Goal: Information Seeking & Learning: Check status

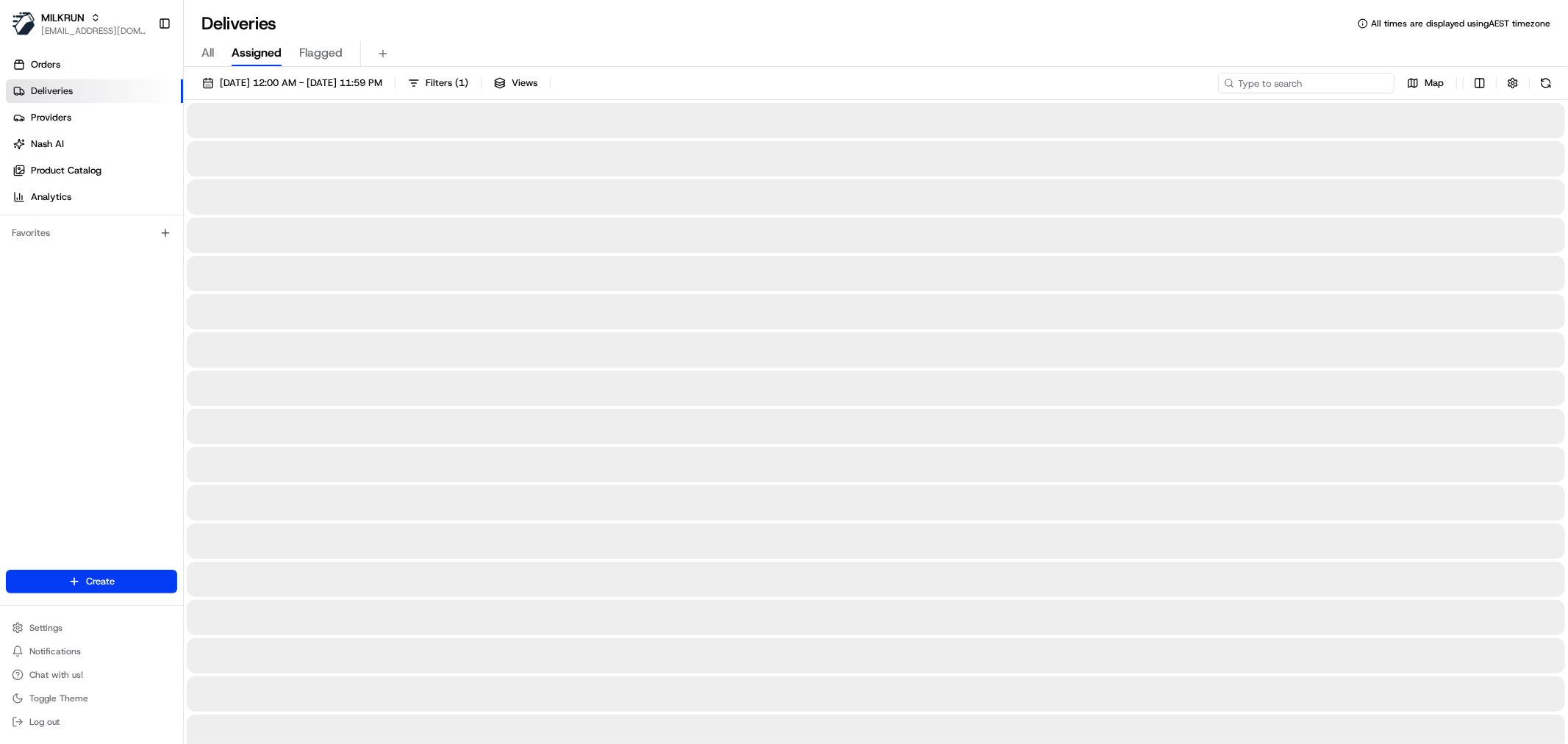
click at [1309, 84] on input at bounding box center [1307, 83] width 177 height 20
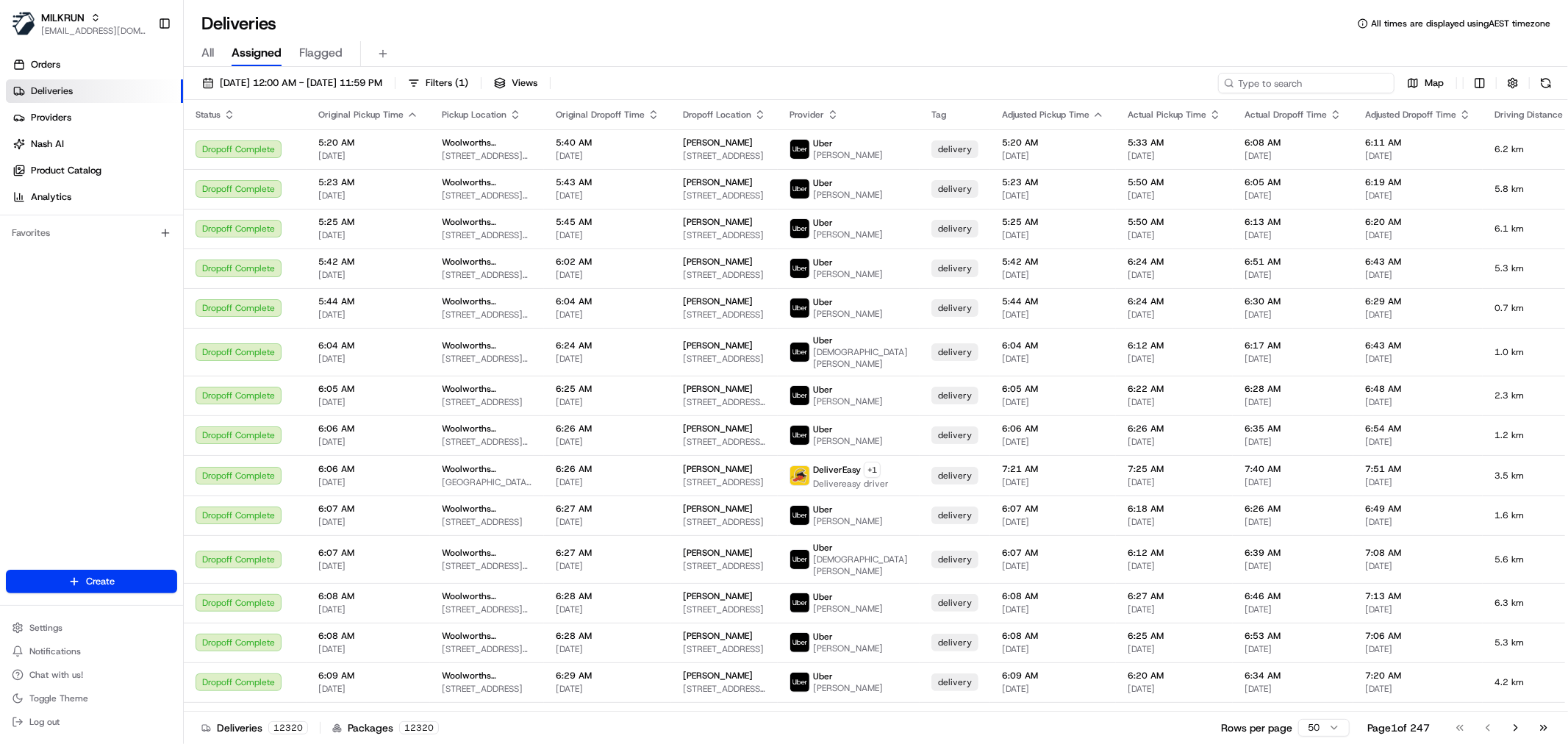
paste input "1dc7b337-de27-45a2-aaf7-2ff979b61e5c"
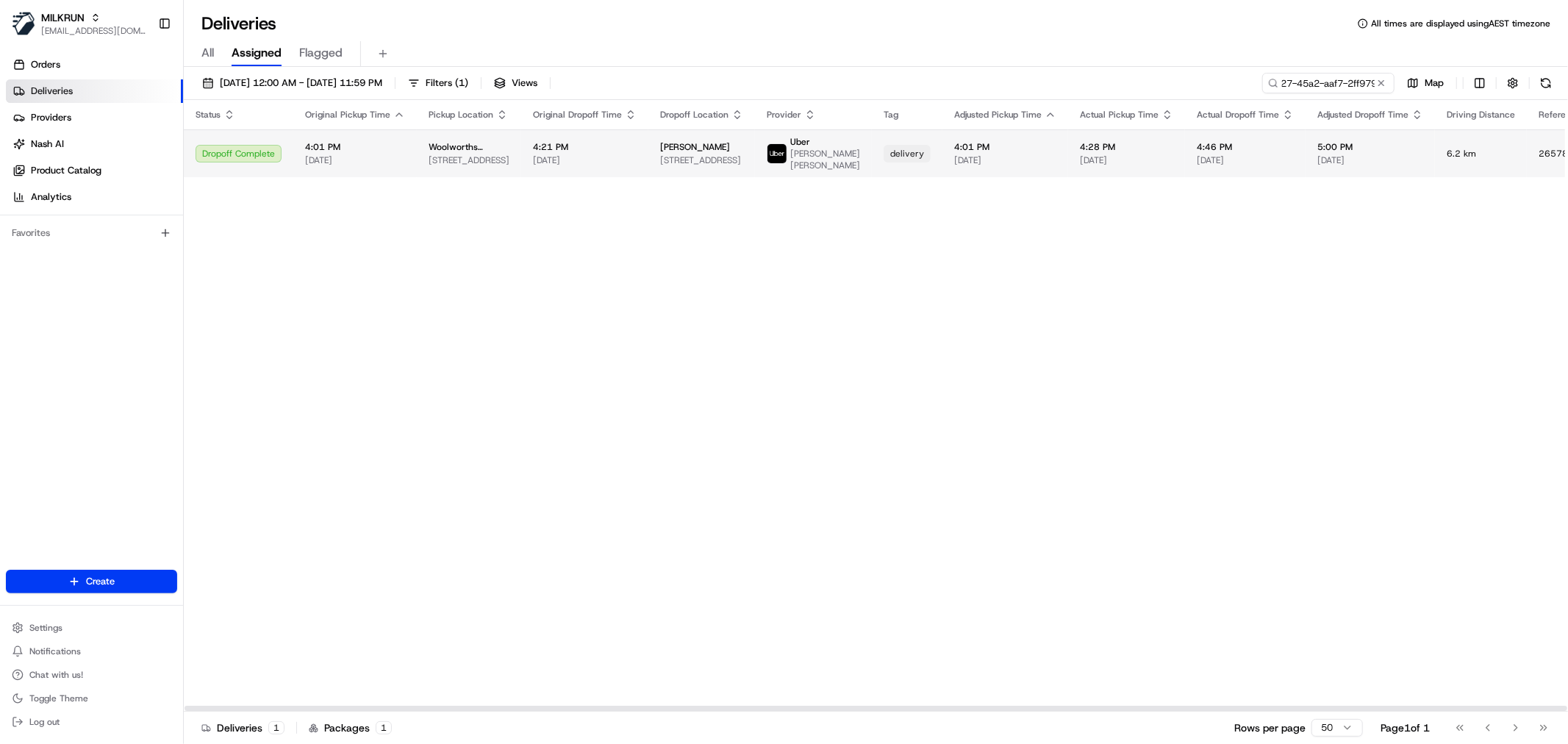
click at [696, 144] on span "Latoya cain" at bounding box center [695, 147] width 70 height 12
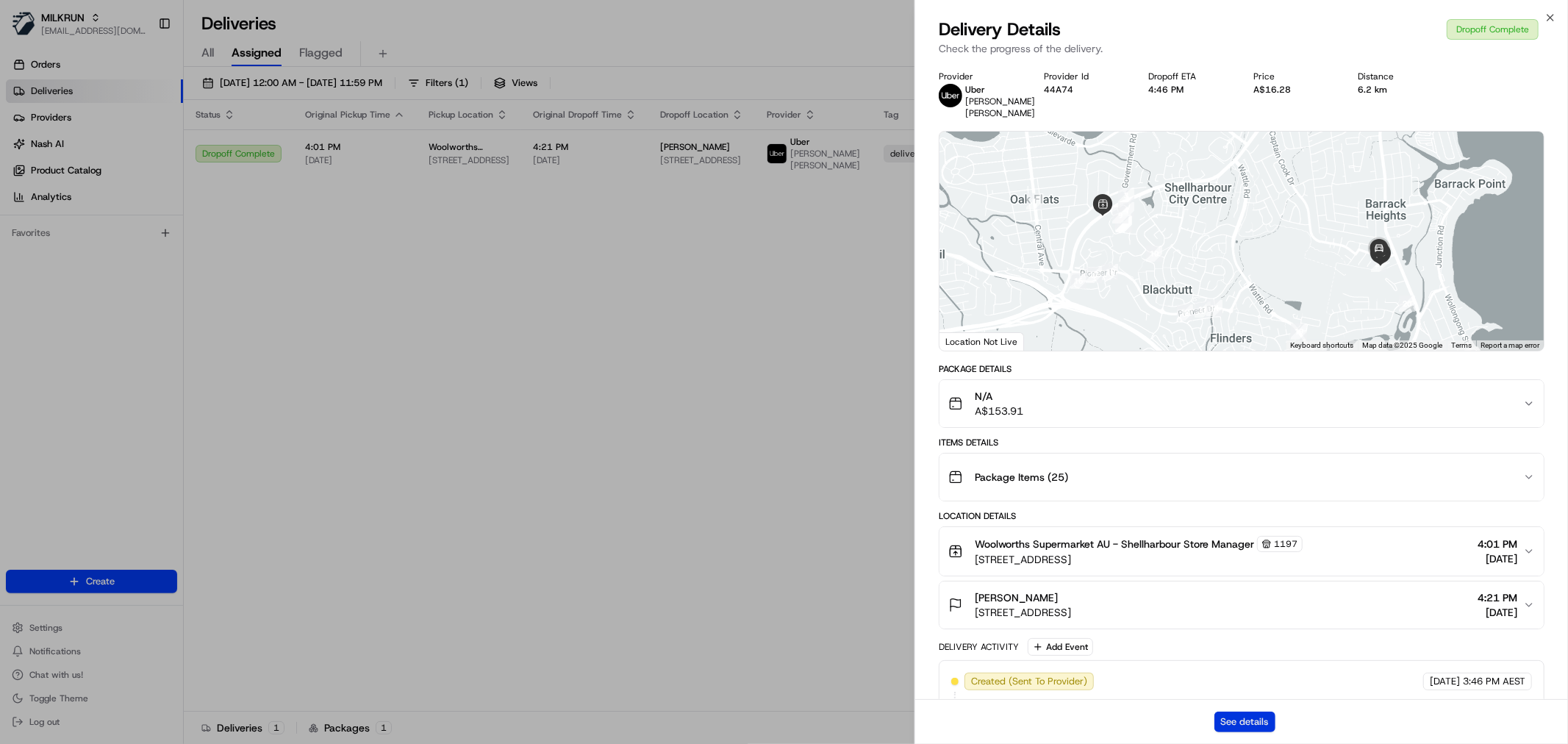
click at [1254, 718] on button "See details" at bounding box center [1245, 722] width 61 height 20
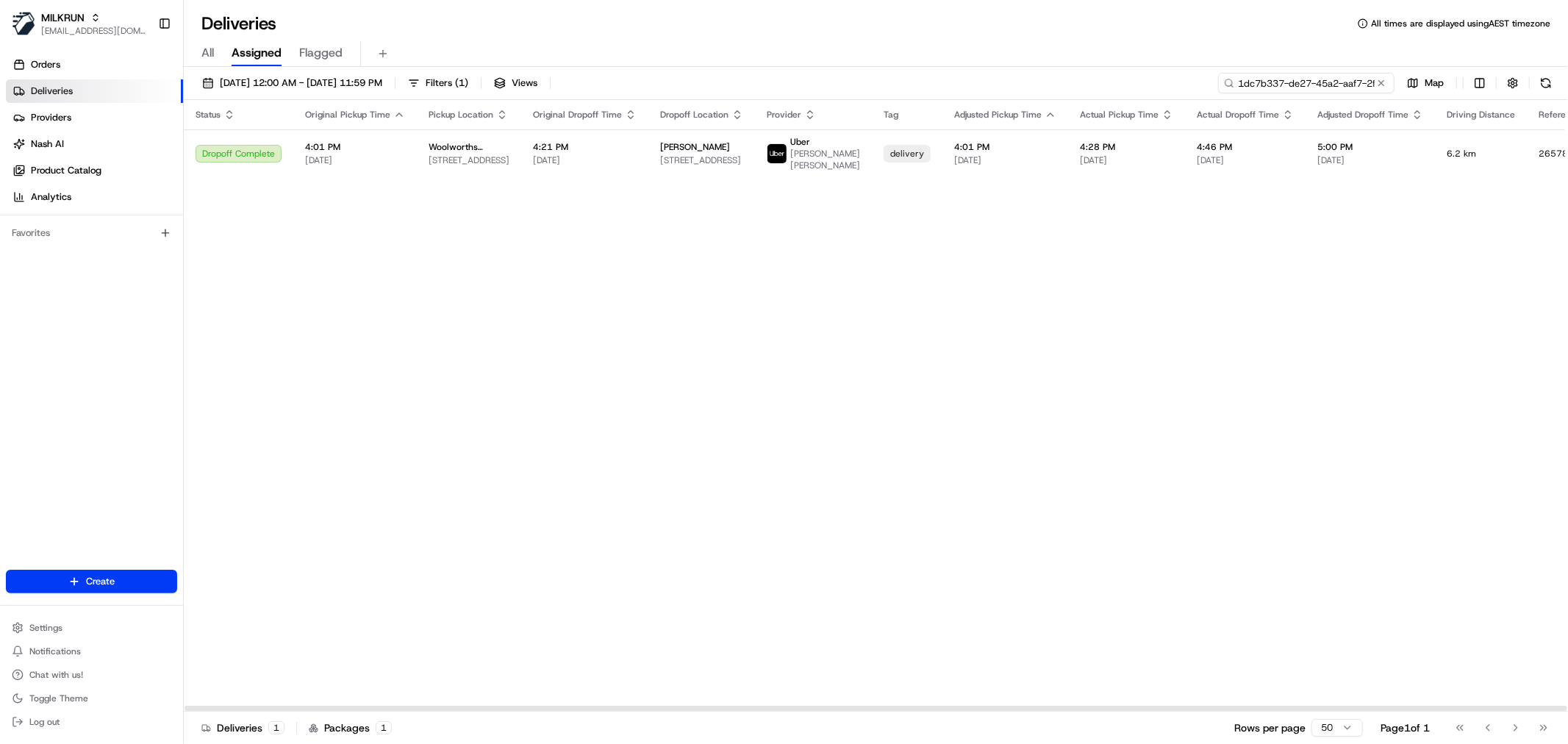
click at [1335, 82] on input "1dc7b337-de27-45a2-aaf7-2ff979b61e5c" at bounding box center [1307, 83] width 177 height 20
paste input "4a84b763-4432-42d1-bec8-e7c7add955aa"
click at [493, 332] on div "Status Original Pickup Time Pickup Location Original Dropoff Time Dropoff Locat…" at bounding box center [920, 406] width 1473 height 612
click at [1350, 84] on input "4a84b763-4432-42d1-bec8-e7c7add955aa" at bounding box center [1307, 83] width 177 height 20
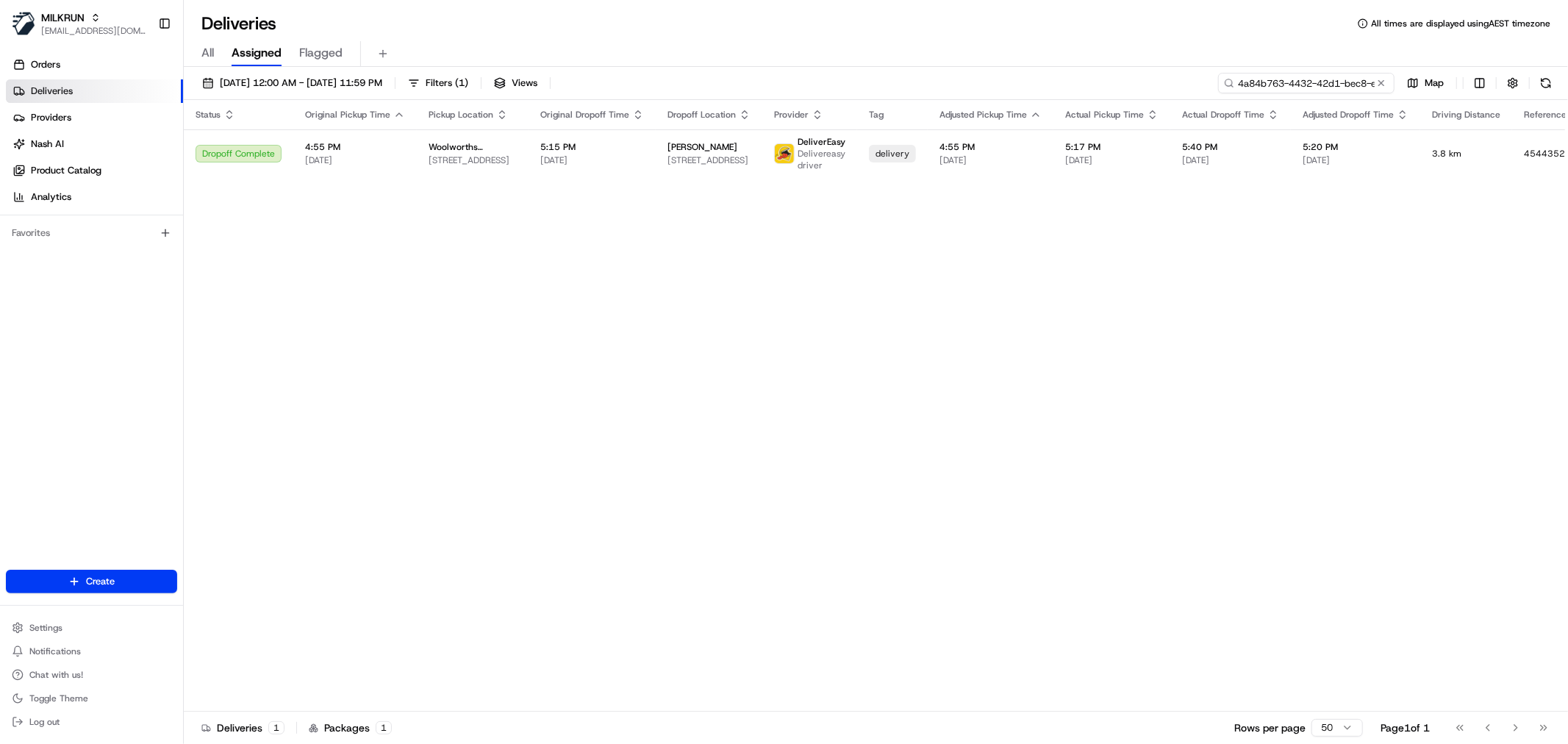
paste input "b940d020-deaa-4e2c-9de2-30bbb5220121"
type input "b940d020-deaa-4e2c-9de2-30bbb5220121"
click at [668, 156] on span "[STREET_ADDRESS]" at bounding box center [709, 160] width 83 height 12
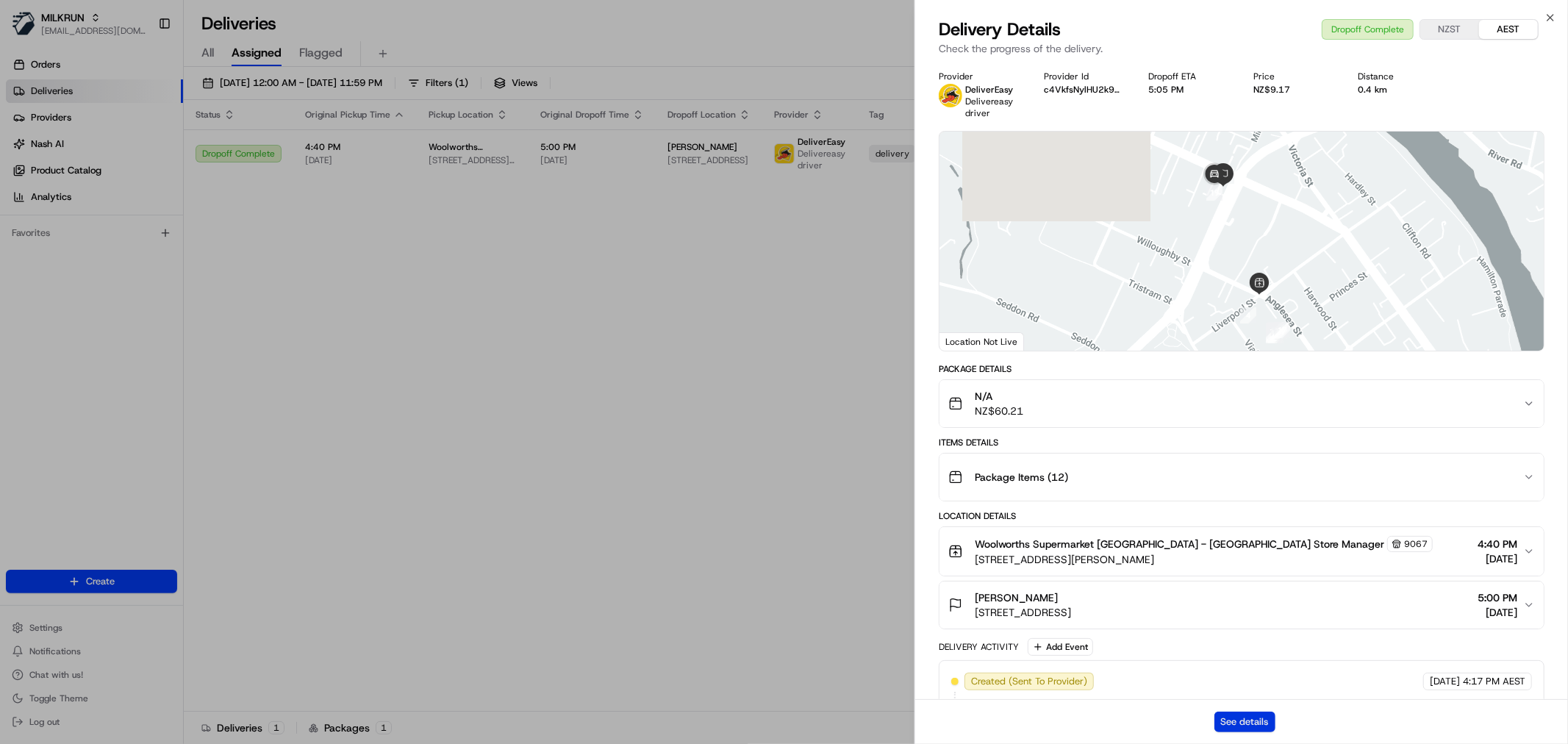
click at [1236, 724] on button "See details" at bounding box center [1245, 722] width 61 height 20
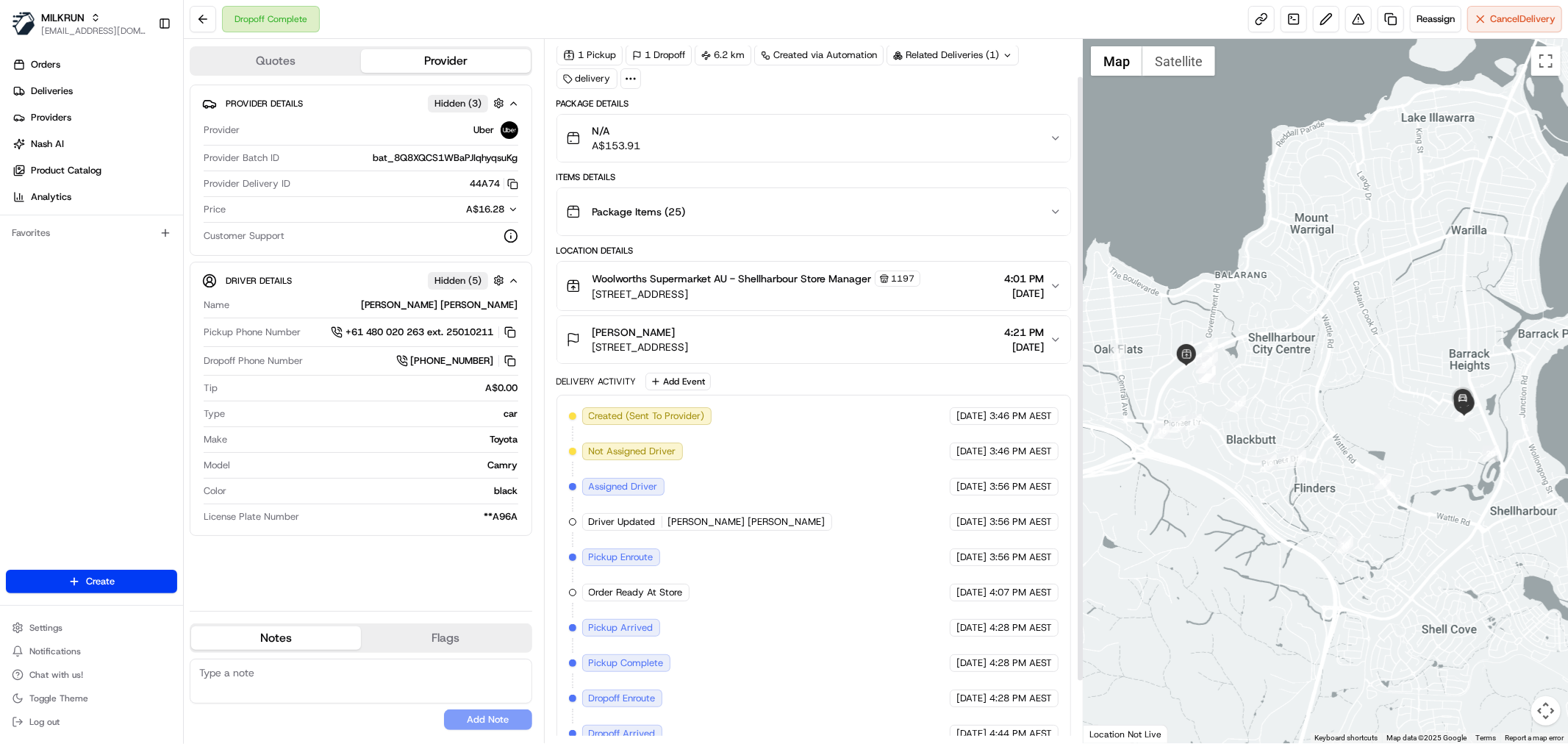
scroll to position [115, 0]
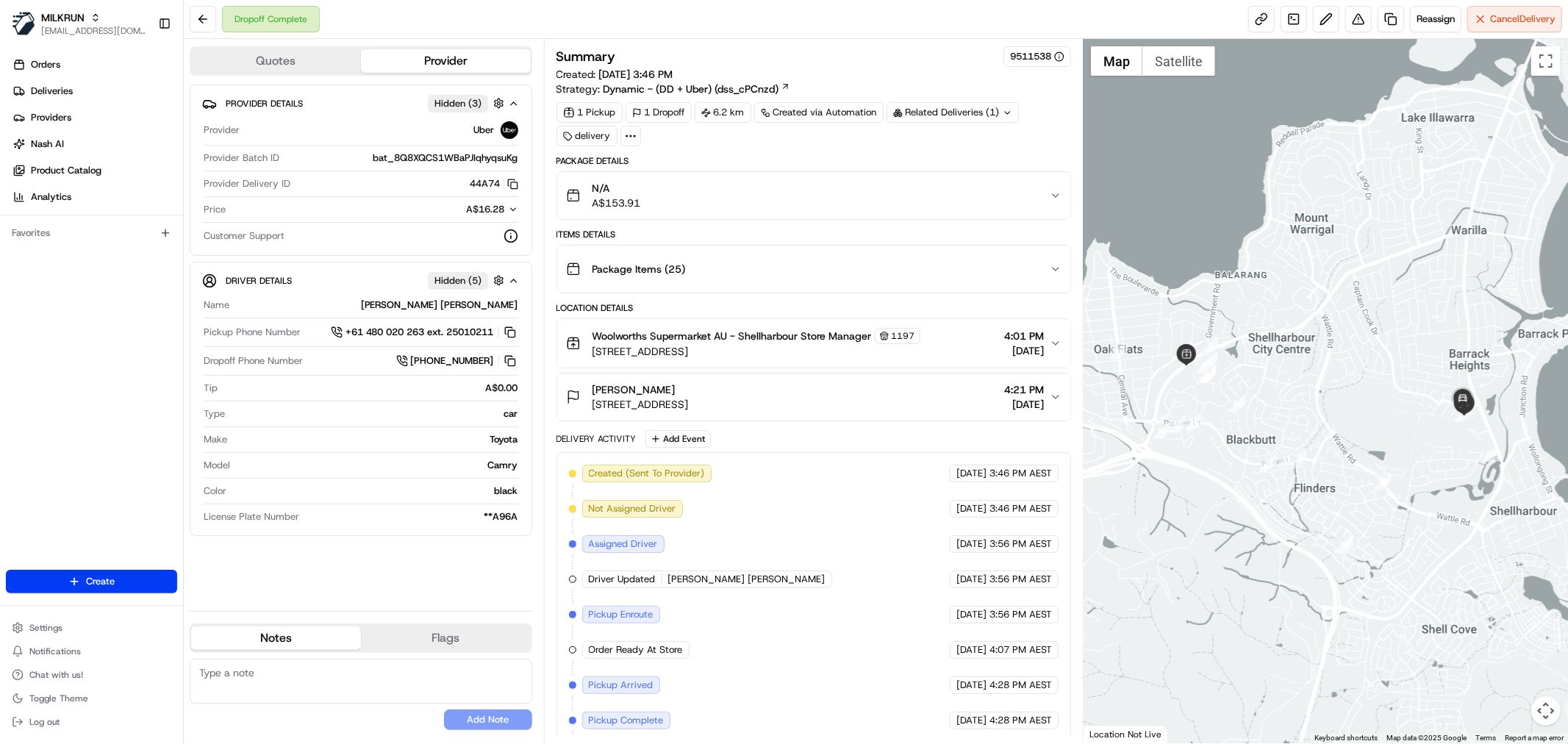
click at [918, 392] on div "Latoya cain 9 Blue Gum Pl, Barrack Heights, NSW 2528, AU 4:21 PM 21/08/2025" at bounding box center [807, 397] width 484 height 30
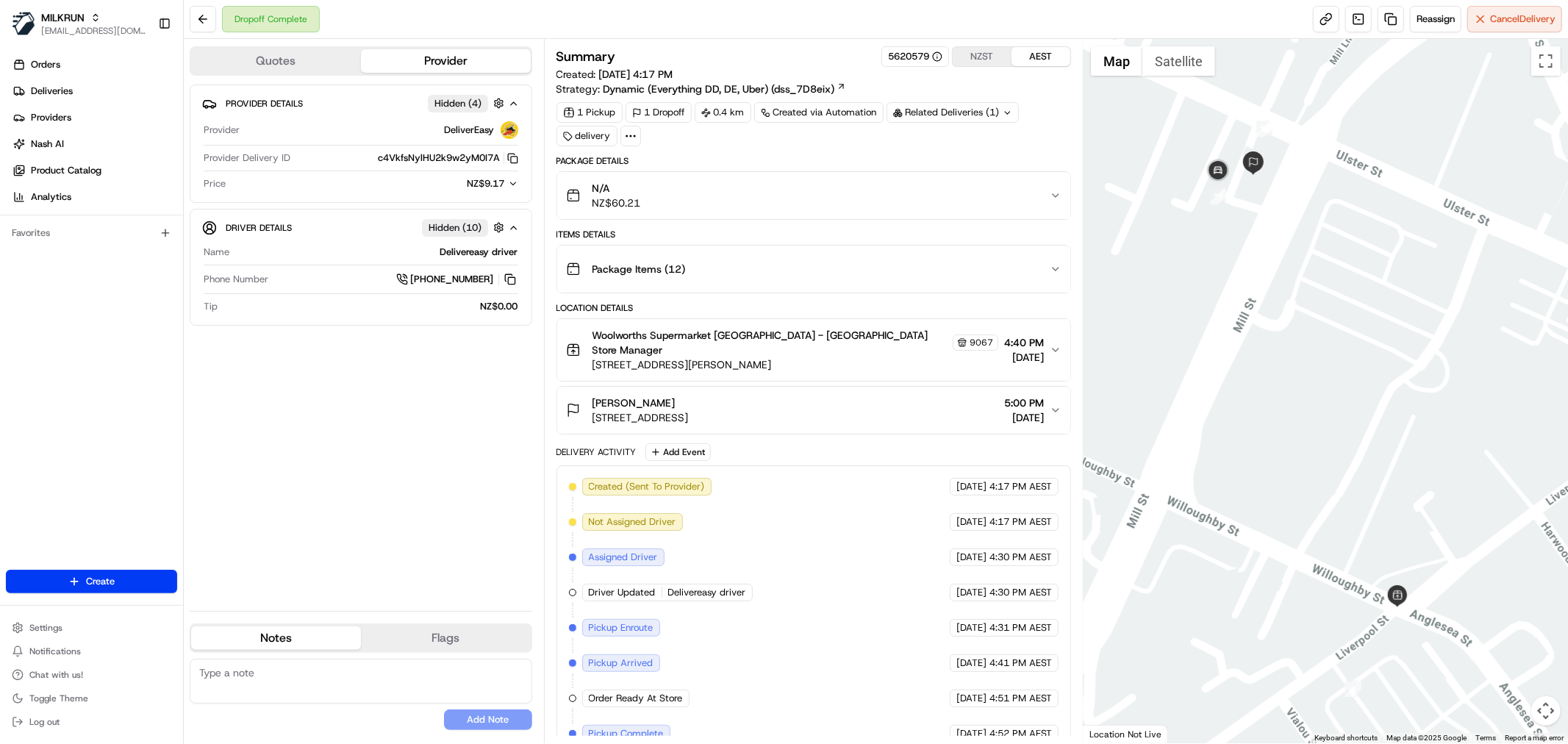
click at [1054, 202] on button "N/A NZ$60.21" at bounding box center [814, 195] width 514 height 47
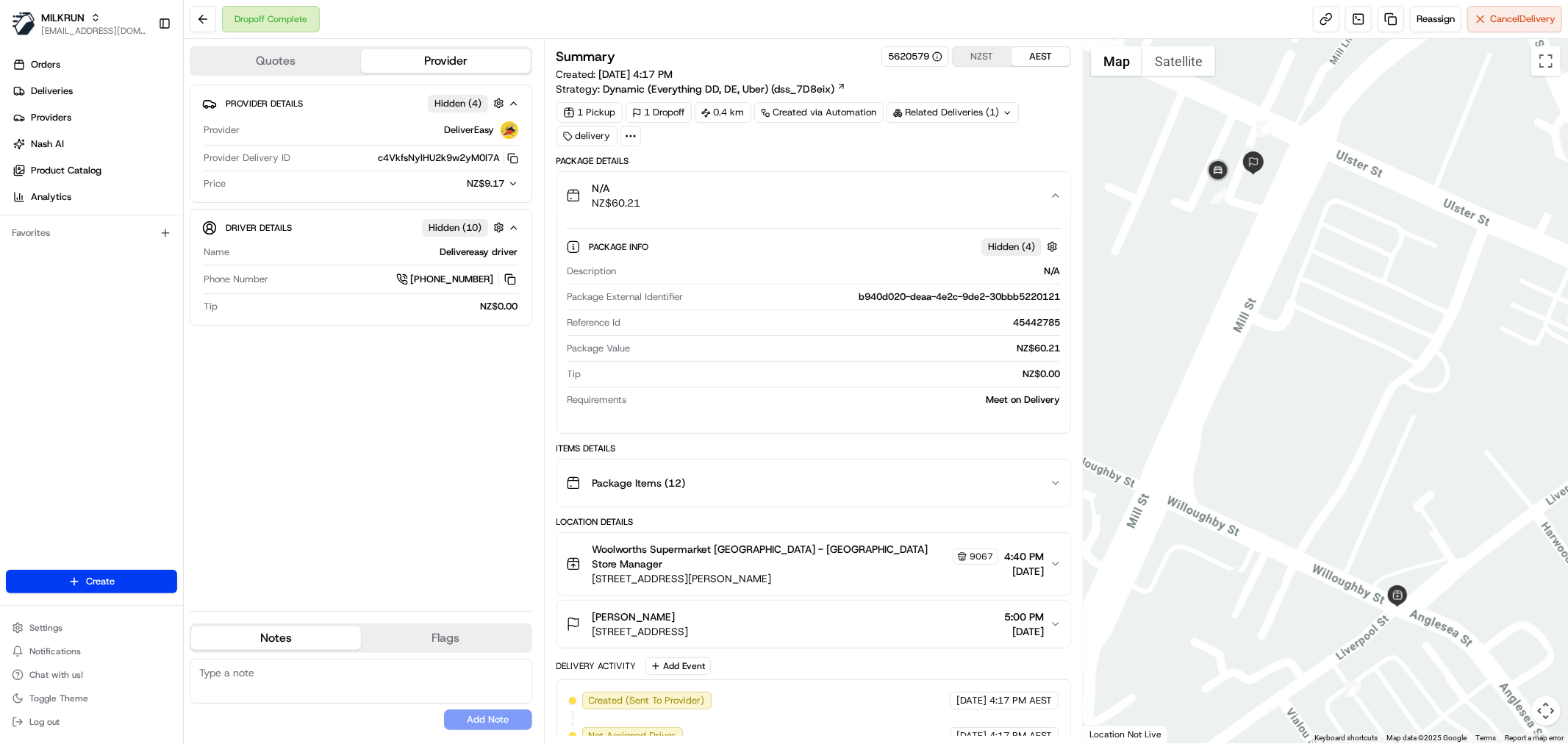
click at [635, 138] on icon at bounding box center [631, 136] width 13 height 13
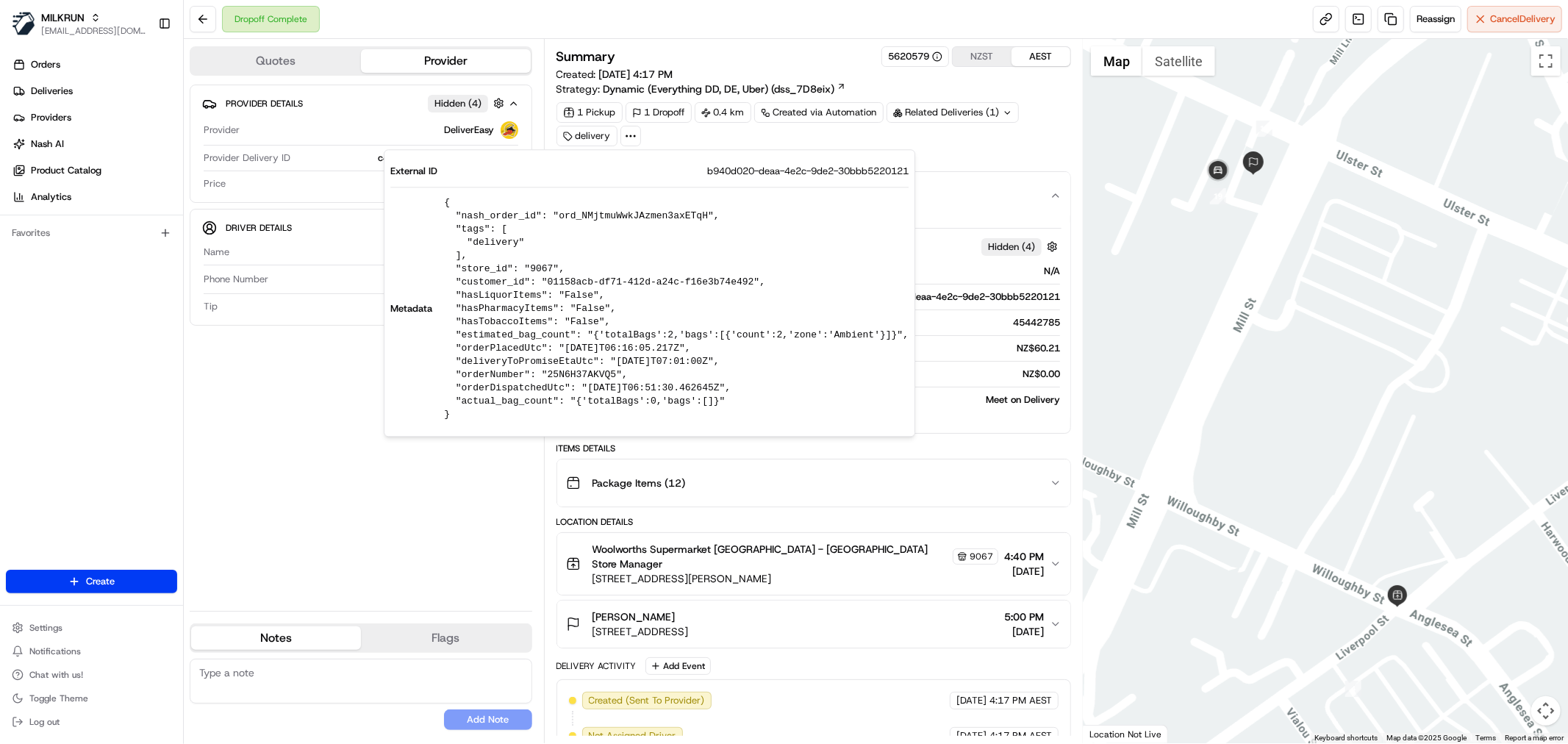
click at [983, 180] on button "N/A NZ$60.21" at bounding box center [814, 195] width 514 height 47
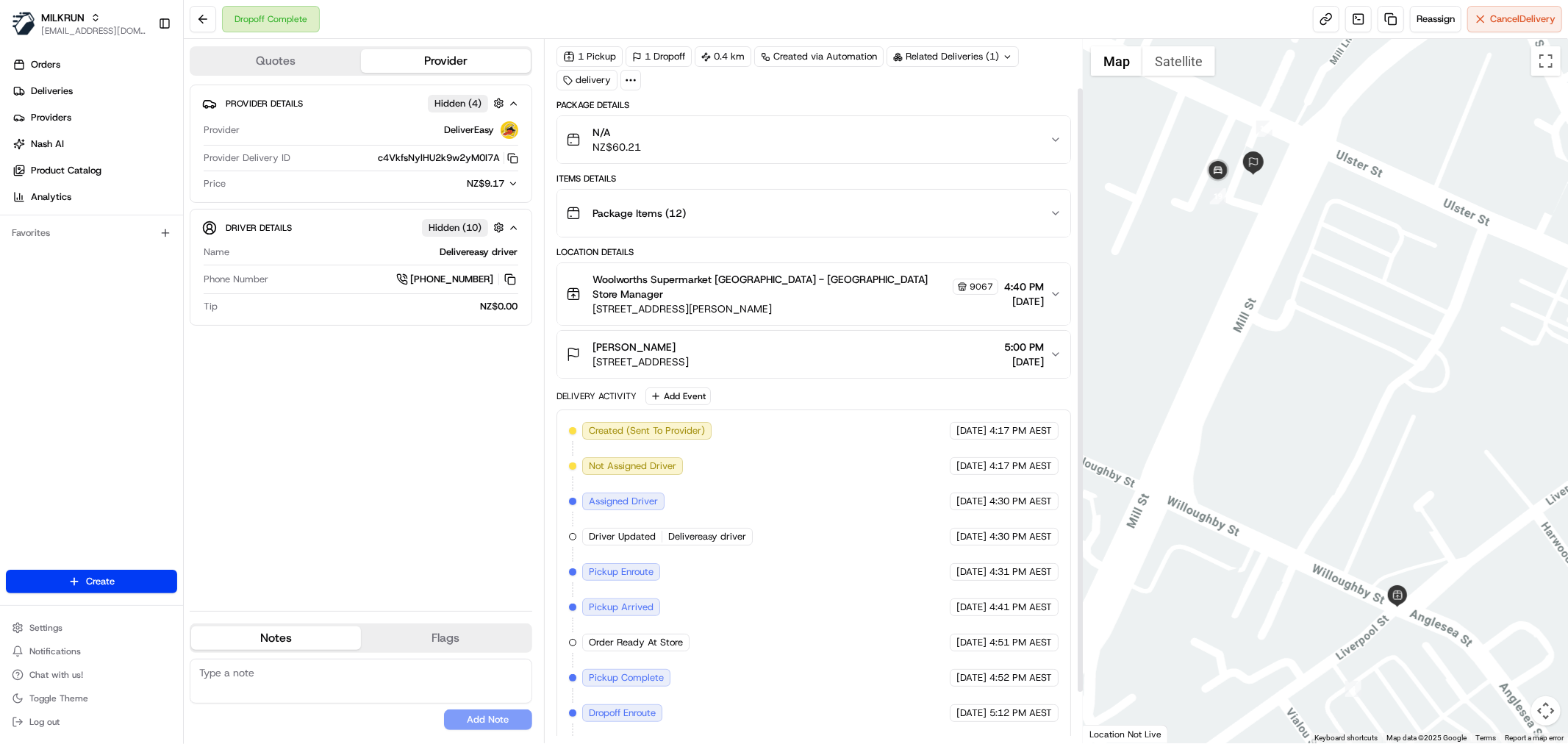
scroll to position [115, 0]
